Goal: Find specific page/section: Find specific page/section

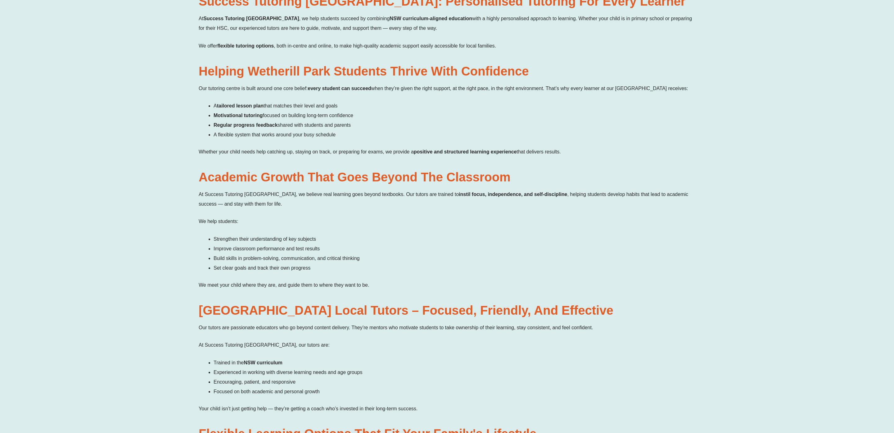
scroll to position [576, 0]
